Goal: Information Seeking & Learning: Check status

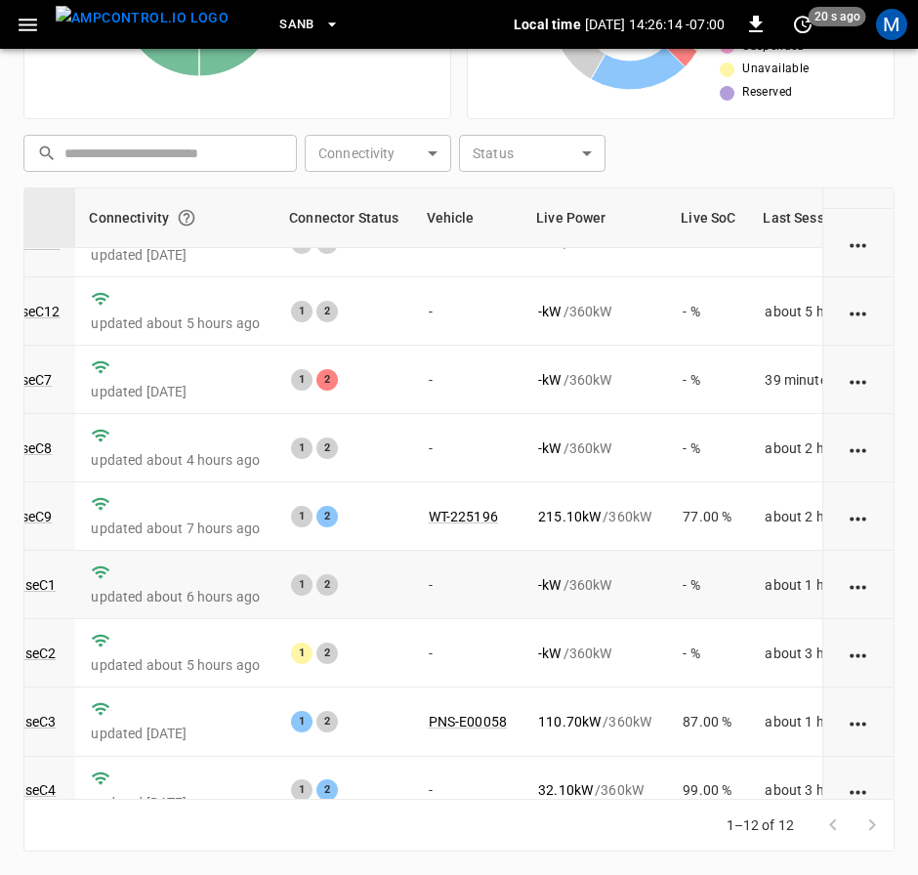
scroll to position [0, 228]
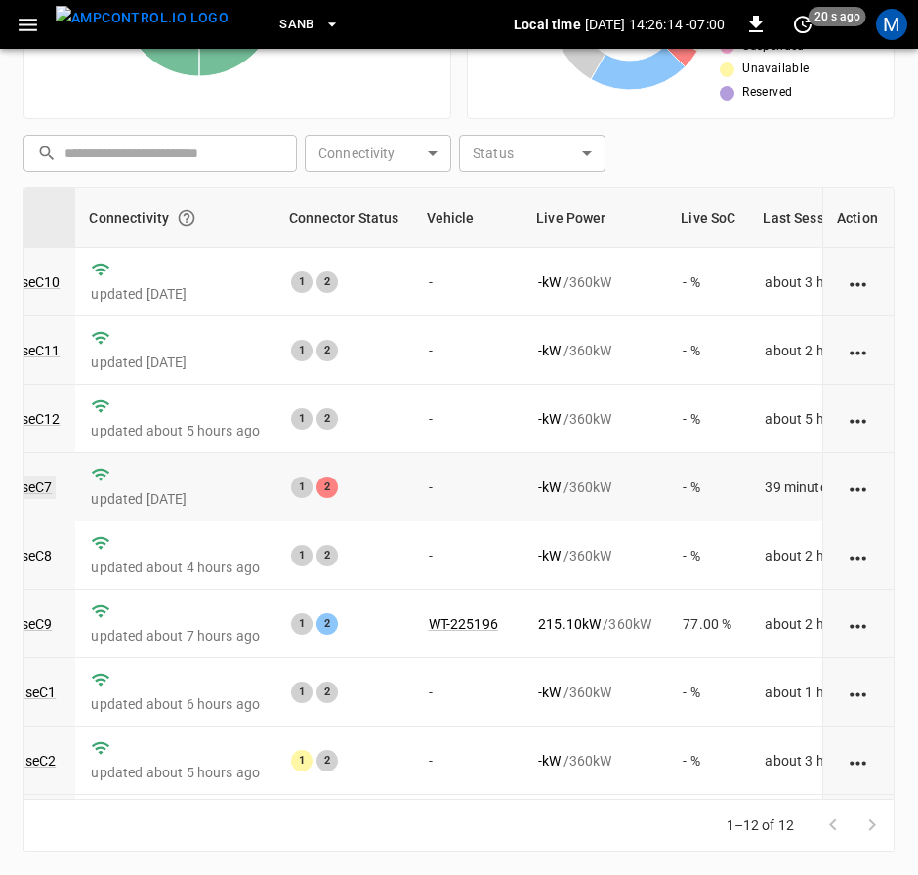
click at [35, 481] on link "ca-sb-se-evseC7" at bounding box center [1, 487] width 108 height 23
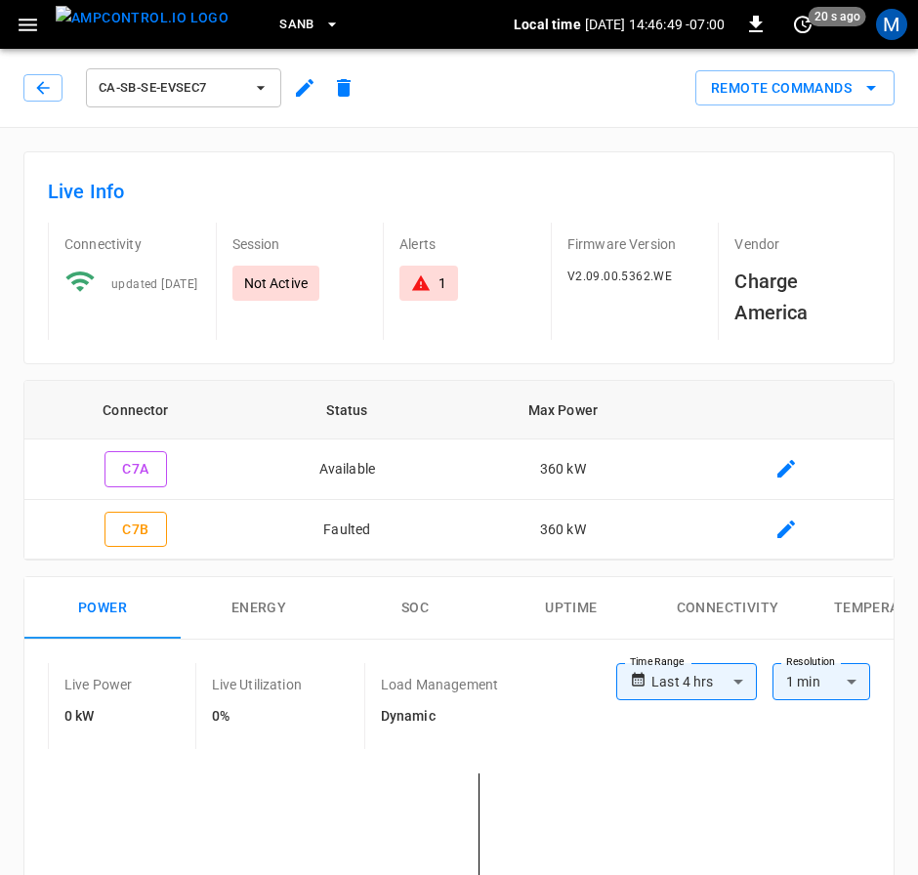
click at [54, 106] on div "ca-sb-se-evseC7" at bounding box center [193, 87] width 340 height 47
click at [52, 94] on icon "button" at bounding box center [43, 88] width 20 height 20
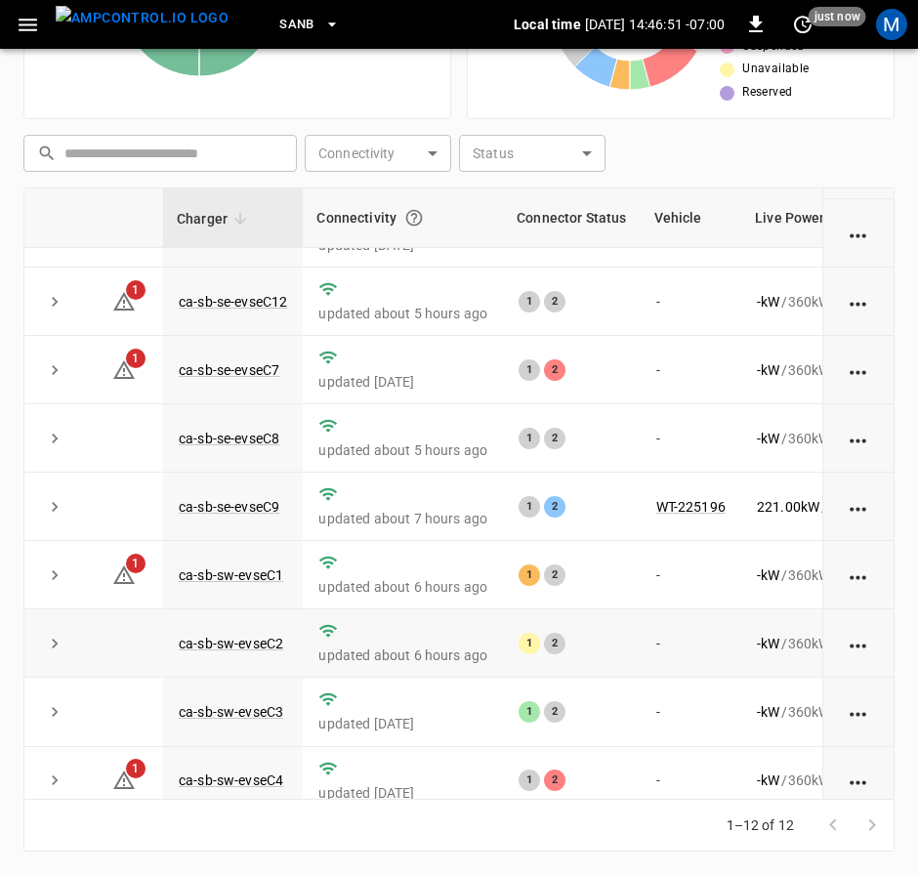
scroll to position [293, 0]
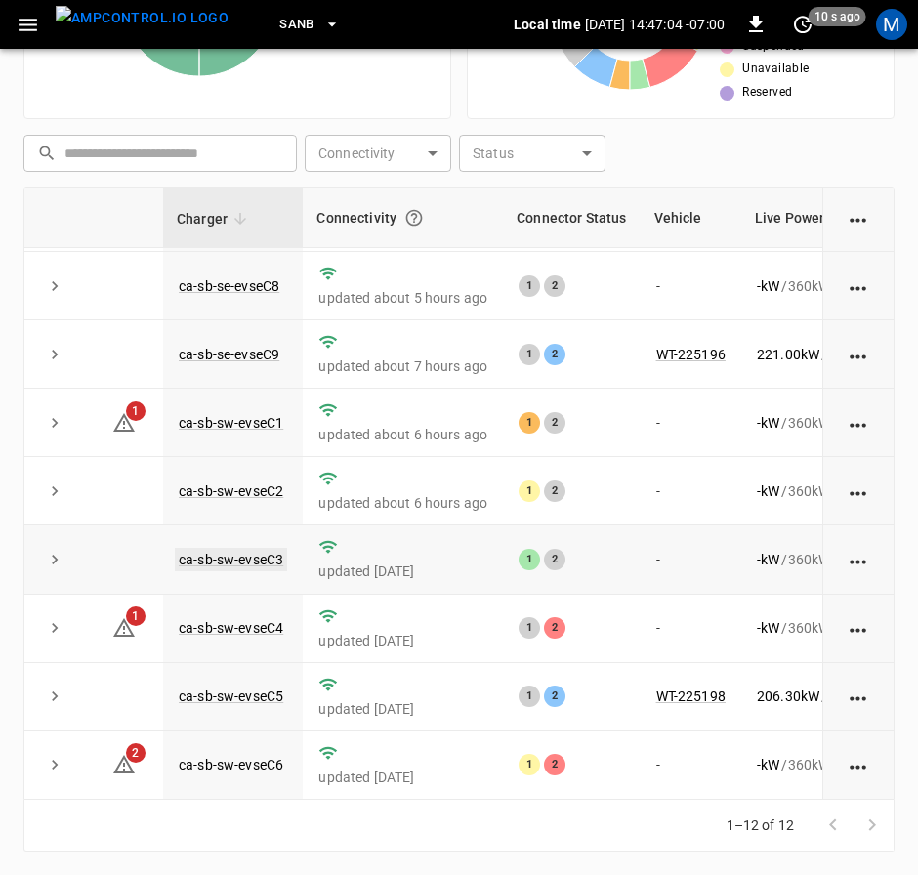
click at [266, 548] on link "ca-sb-sw-evseC3" at bounding box center [231, 559] width 112 height 23
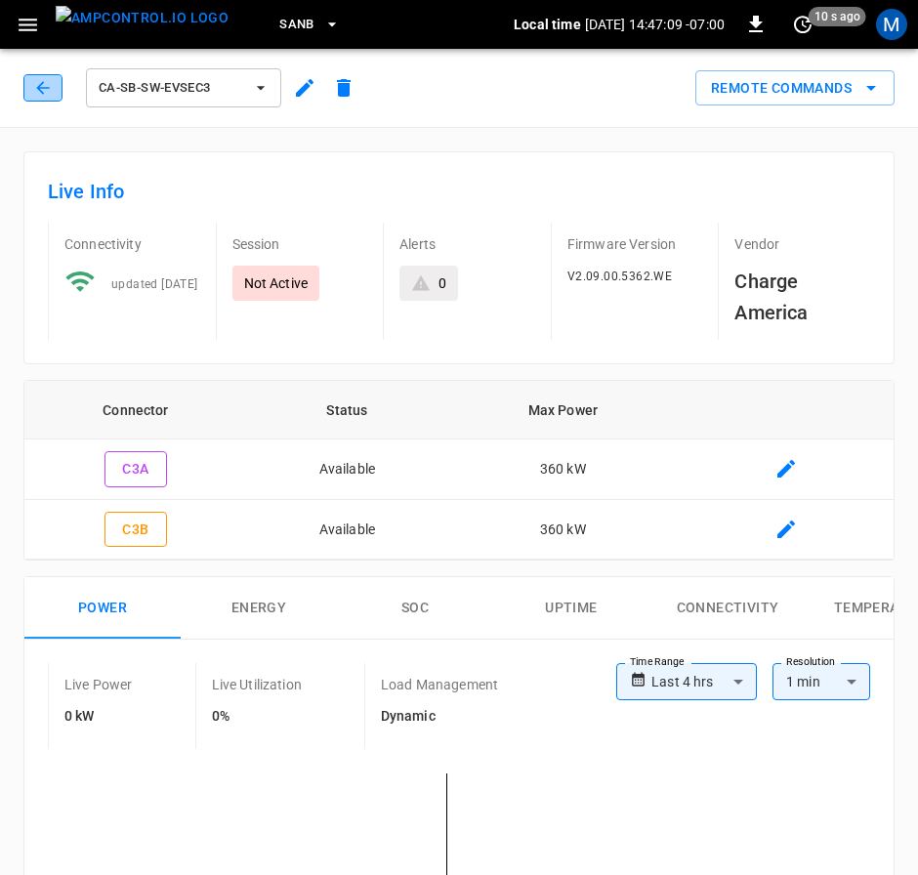
click at [52, 90] on icon "button" at bounding box center [43, 88] width 20 height 20
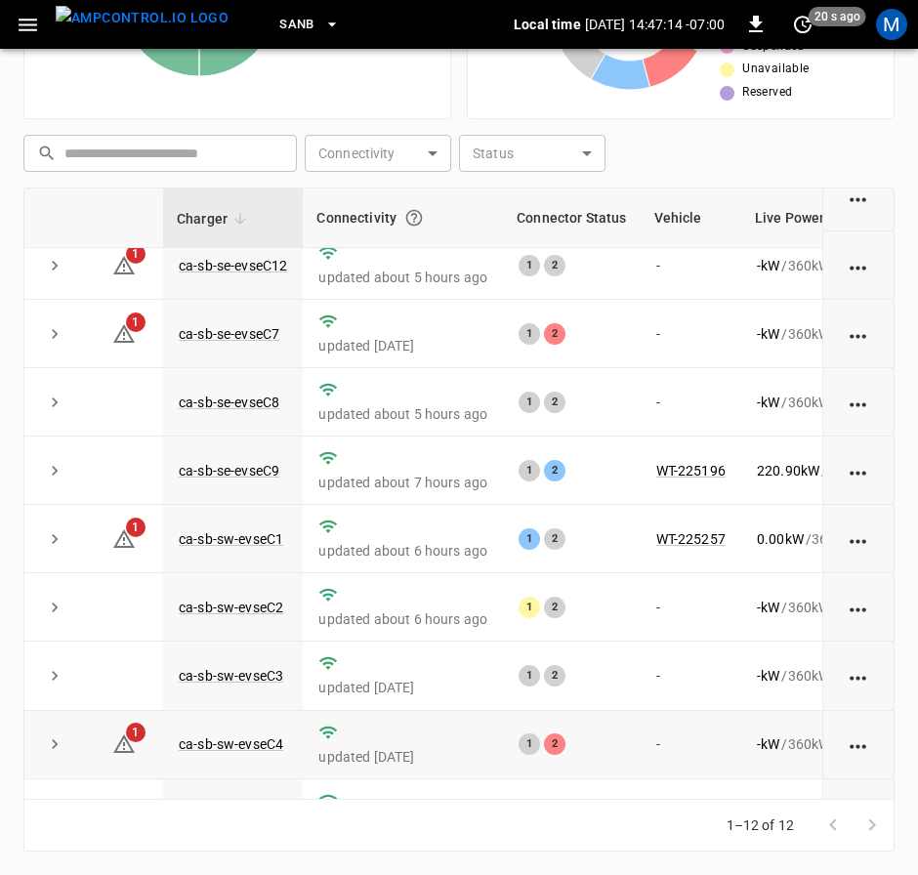
scroll to position [293, 0]
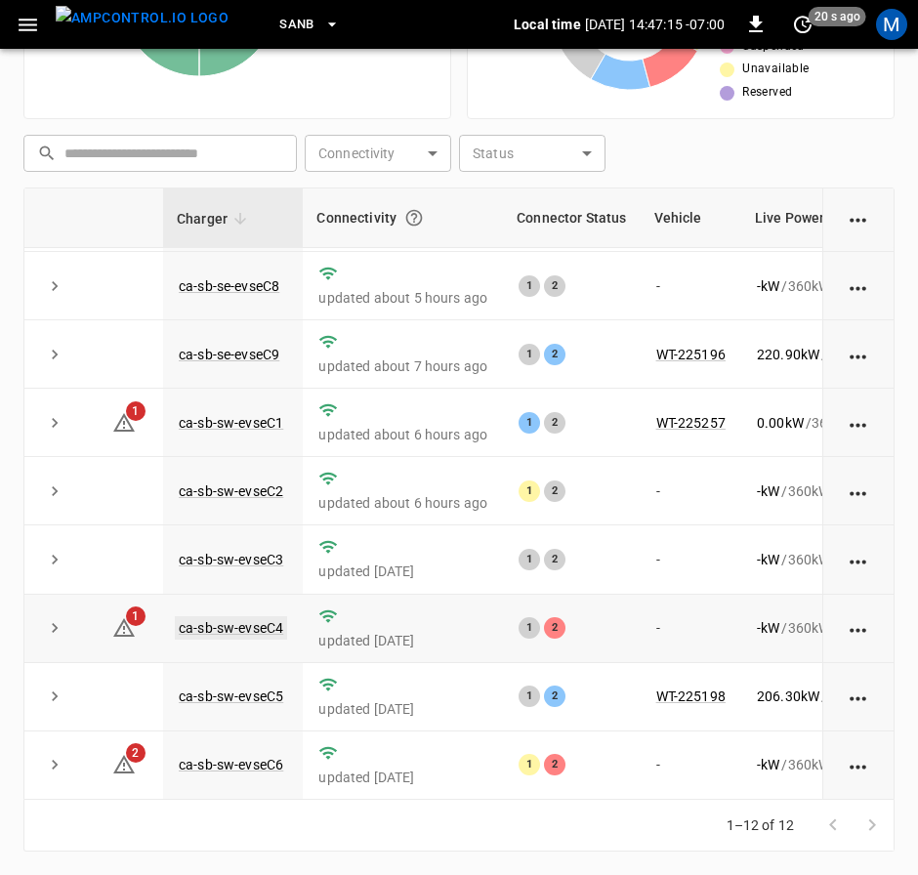
click at [251, 616] on link "ca-sb-sw-evseC4" at bounding box center [231, 627] width 112 height 23
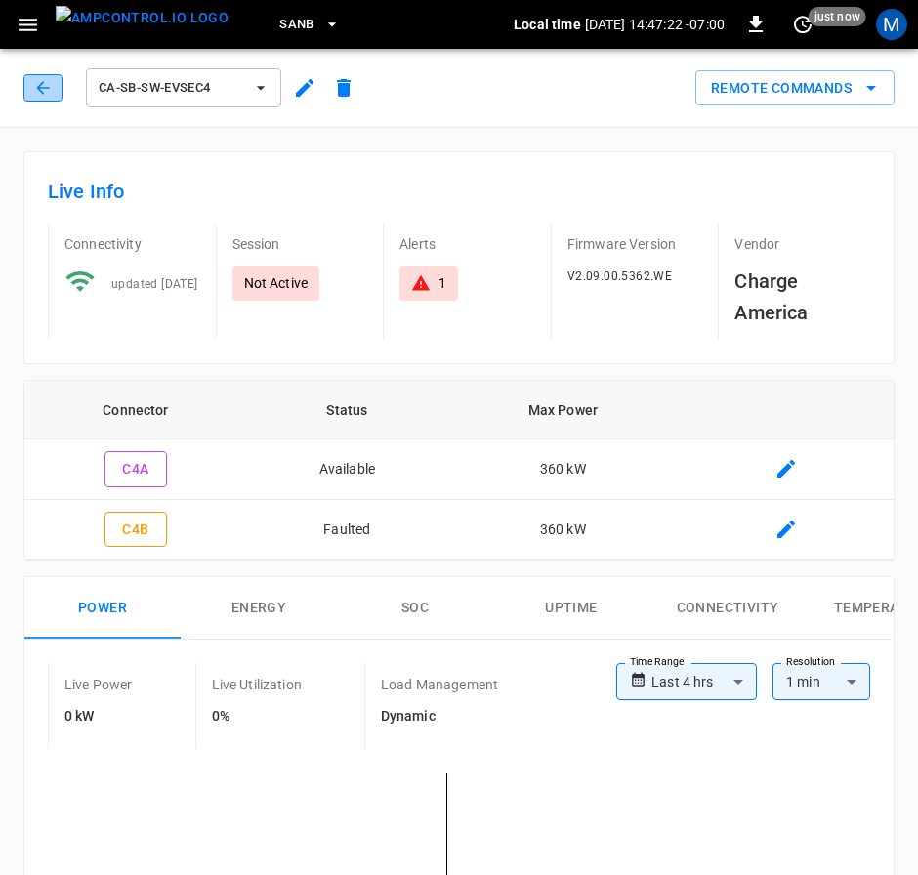
click at [35, 88] on icon "button" at bounding box center [43, 88] width 20 height 20
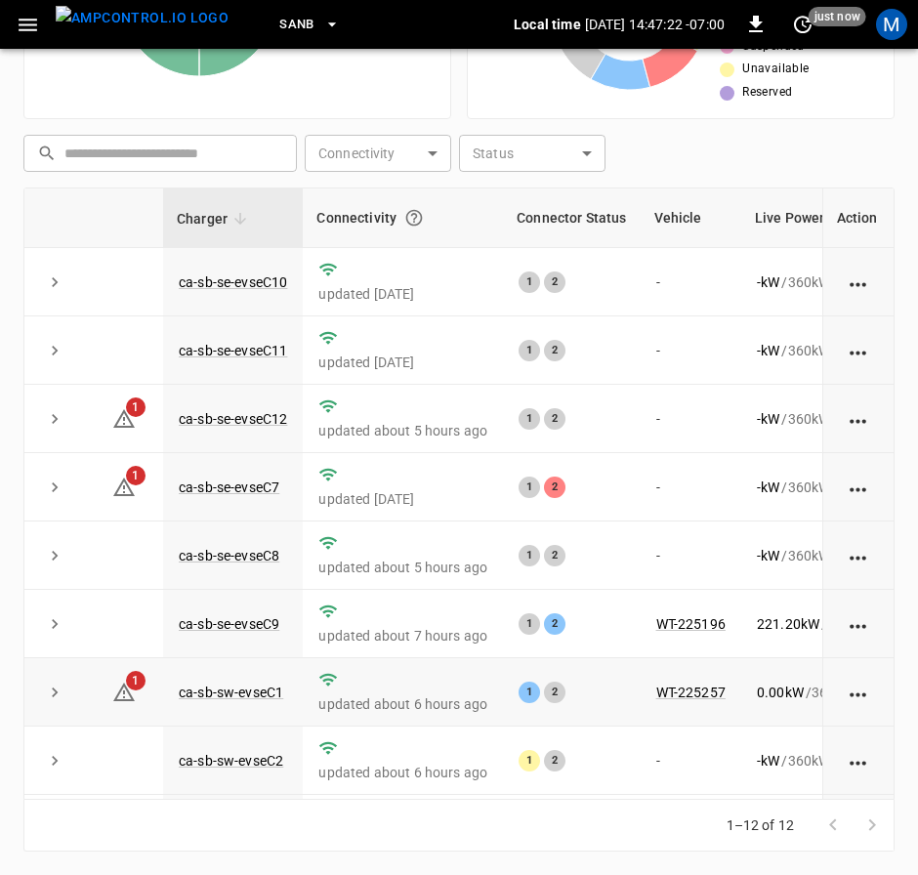
scroll to position [293, 0]
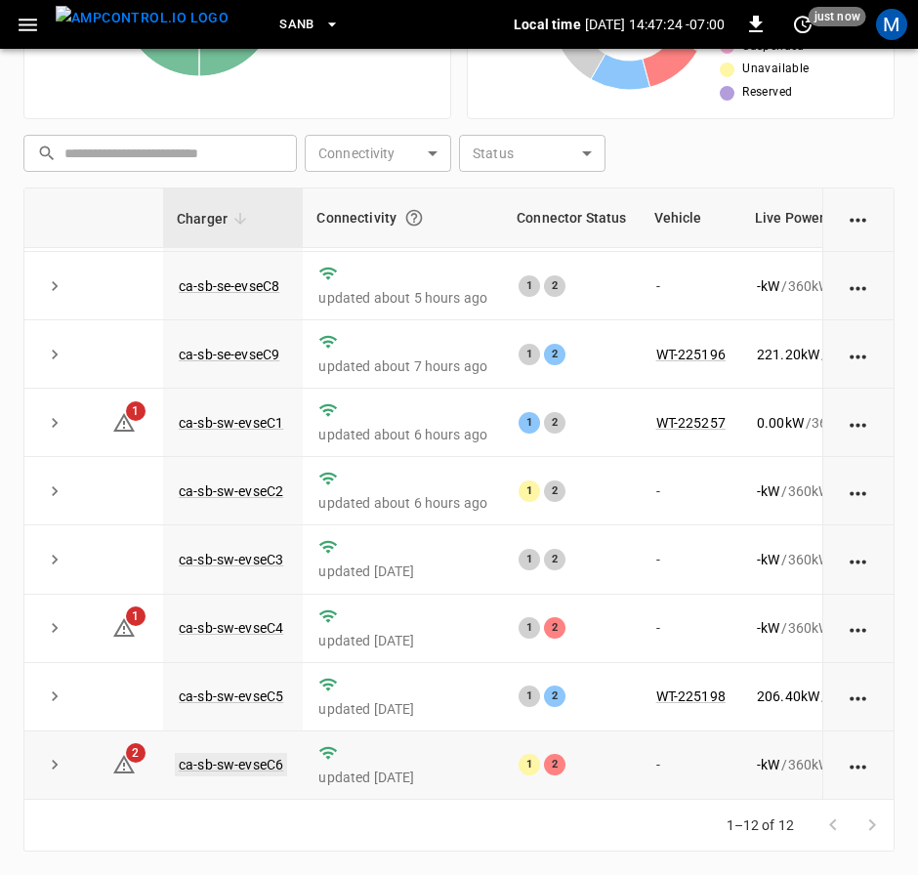
click at [253, 753] on link "ca-sb-sw-evseC6" at bounding box center [231, 764] width 112 height 23
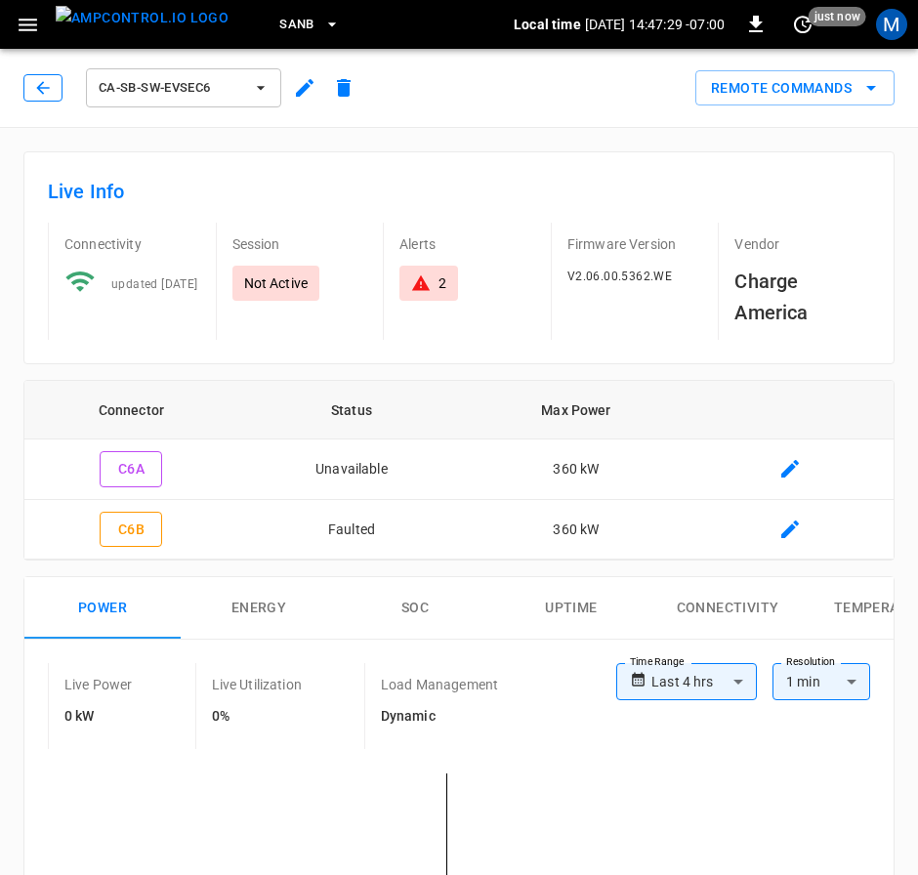
click at [29, 82] on button "button" at bounding box center [42, 87] width 39 height 27
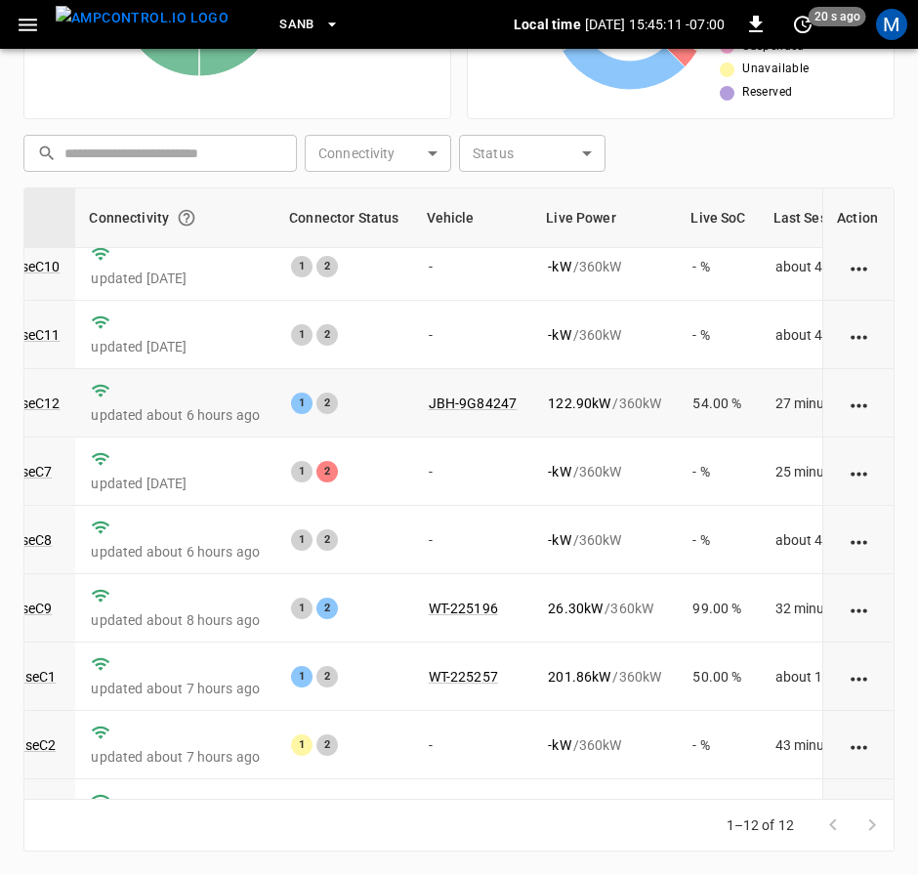
scroll to position [0, 228]
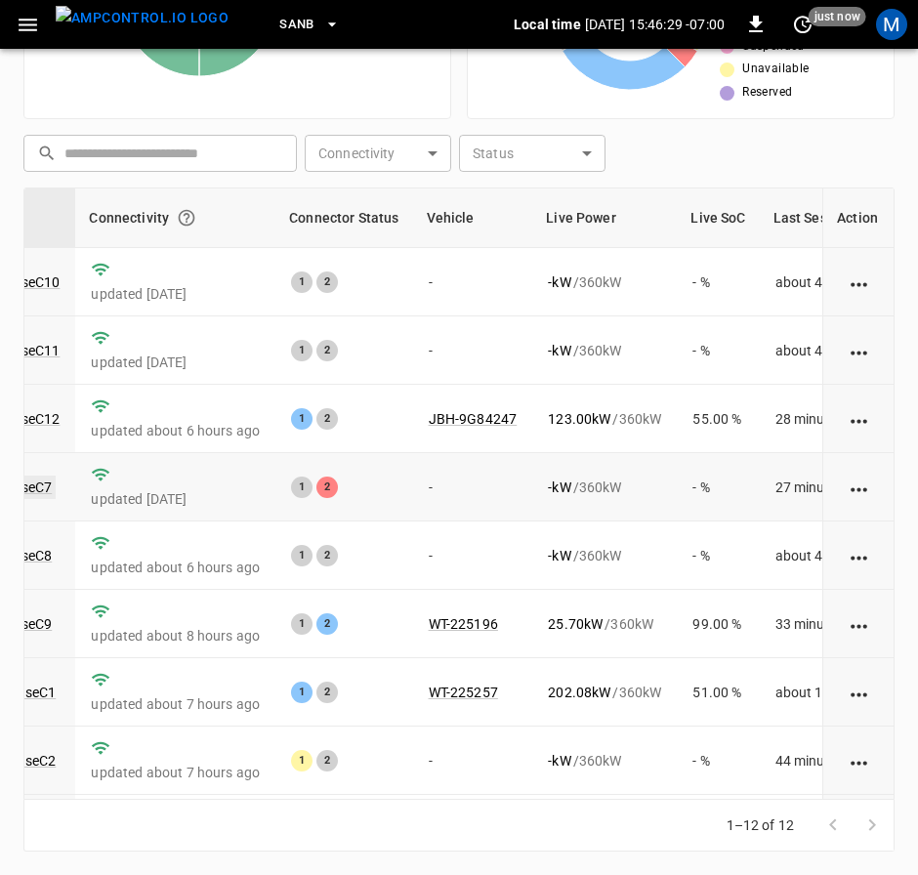
click at [32, 492] on link "ca-sb-se-evseC7" at bounding box center [1, 487] width 108 height 23
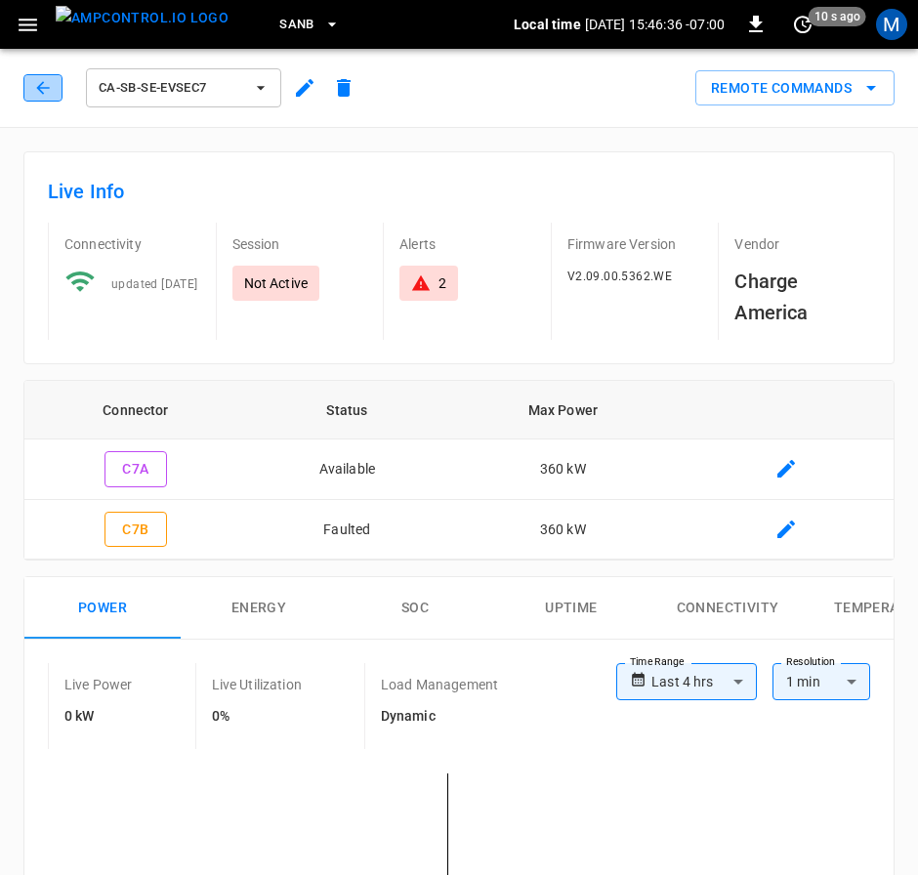
click at [41, 81] on button "button" at bounding box center [42, 87] width 39 height 27
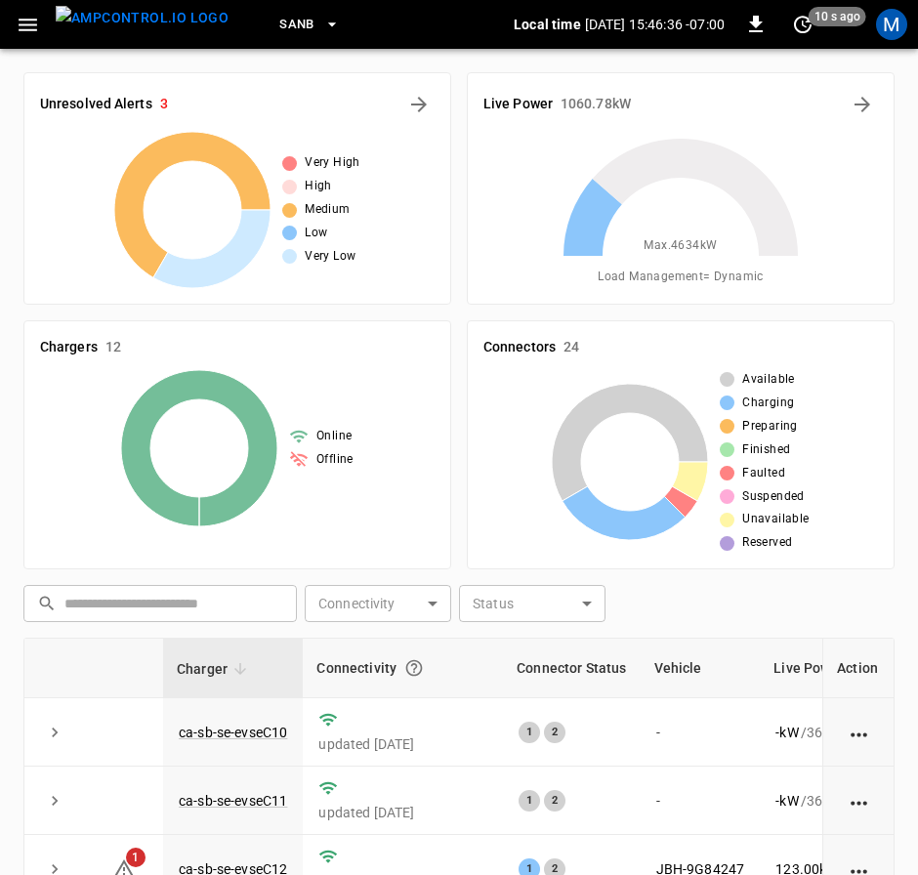
scroll to position [450, 0]
